Goal: Navigation & Orientation: Find specific page/section

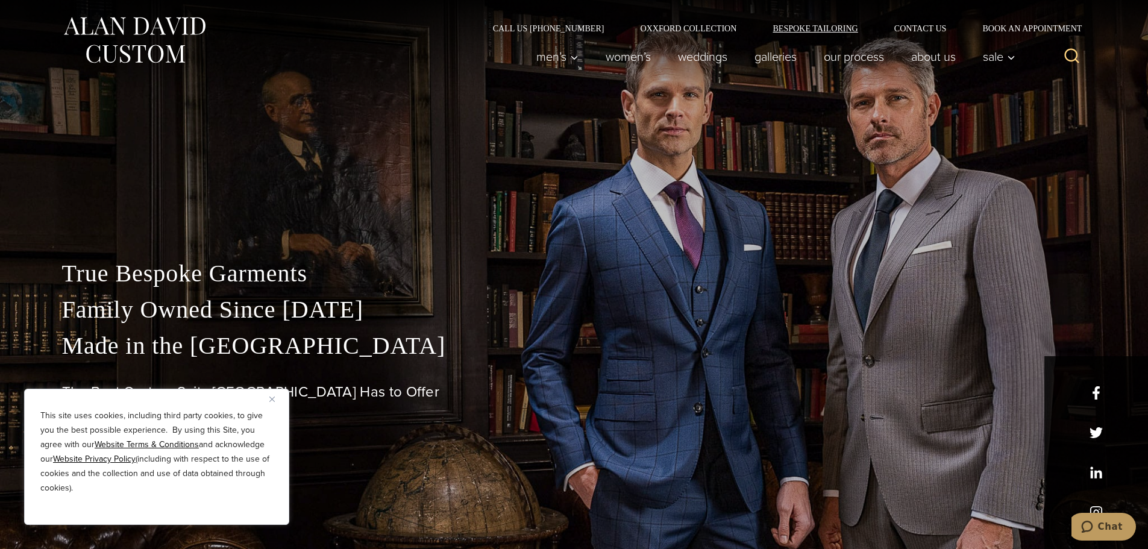
click at [801, 25] on link "Bespoke Tailoring" at bounding box center [814, 28] width 121 height 8
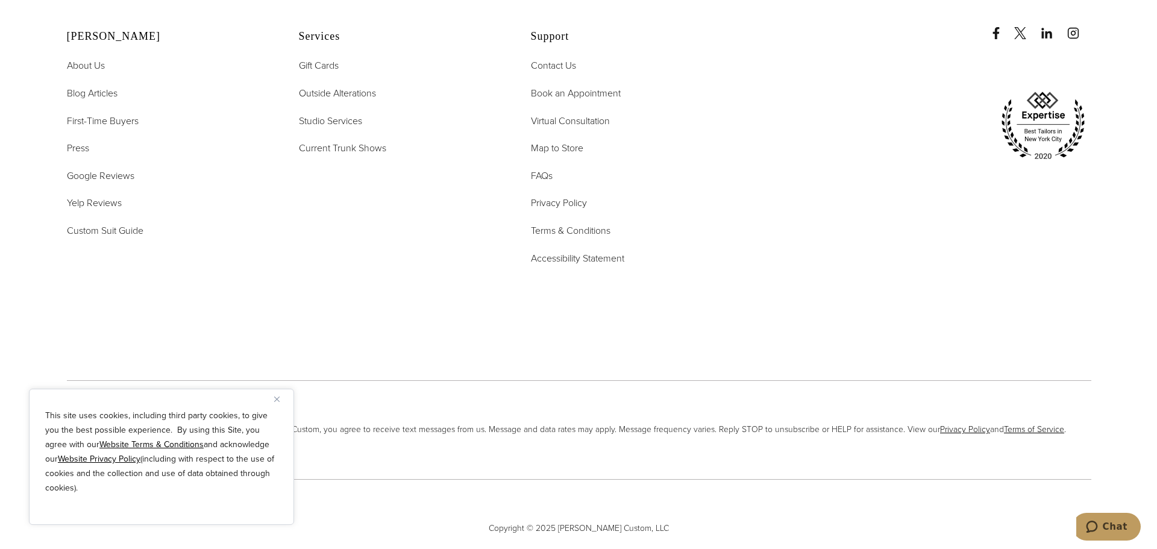
scroll to position [5764, 0]
